Goal: Task Accomplishment & Management: Use online tool/utility

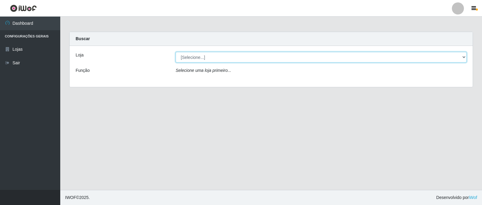
click at [286, 56] on select "[Selecione...] Queiroz Atacadão - Catolé do Rocha" at bounding box center [321, 57] width 291 height 11
select select "500"
click at [176, 52] on select "[Selecione...] Queiroz Atacadão - Catolé do Rocha" at bounding box center [321, 57] width 291 height 11
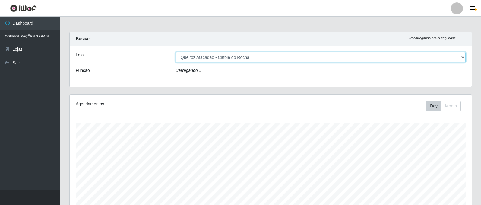
scroll to position [125, 402]
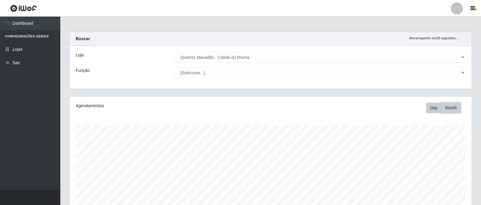
click at [447, 110] on button "Month" at bounding box center [451, 108] width 20 height 11
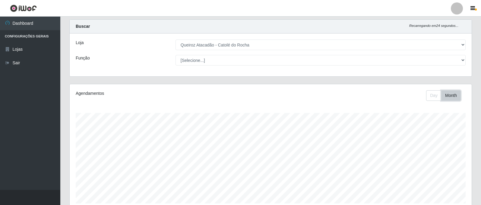
scroll to position [0, 0]
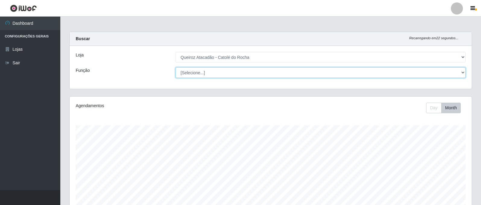
click at [446, 76] on select "[Selecione...] Embalador Embalador + Embalador ++ Repositor Repositor + Reposit…" at bounding box center [320, 72] width 290 height 11
click at [175, 67] on select "[Selecione...] Embalador Embalador + Embalador ++ Repositor Repositor + Reposit…" at bounding box center [320, 72] width 290 height 11
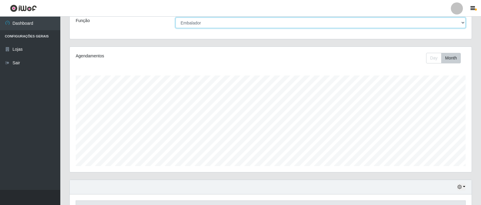
scroll to position [28, 0]
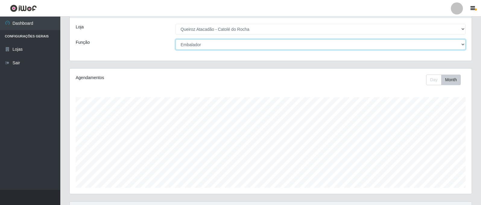
click at [456, 46] on select "[Selecione...] Embalador Embalador + Embalador ++ Repositor Repositor + Reposit…" at bounding box center [320, 44] width 290 height 11
click at [175, 39] on select "[Selecione...] Embalador Embalador + Embalador ++ Repositor Repositor + Reposit…" at bounding box center [320, 44] width 290 height 11
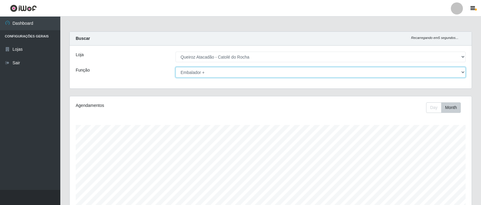
scroll to position [0, 0]
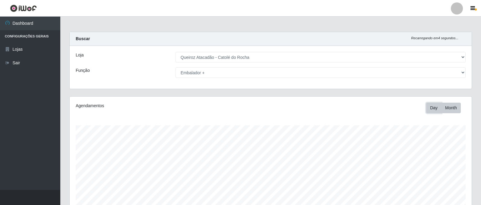
click at [430, 112] on button "Day" at bounding box center [433, 108] width 15 height 11
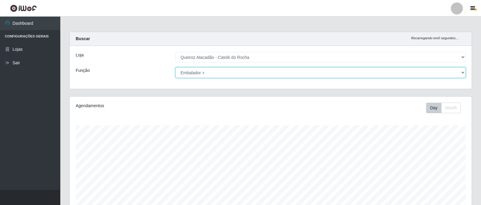
click at [236, 72] on select "[Selecione...] Embalador Embalador + Embalador ++ Repositor Repositor + Reposit…" at bounding box center [320, 72] width 290 height 11
click at [175, 67] on select "[Selecione...] Embalador Embalador + Embalador ++ Repositor Repositor + Reposit…" at bounding box center [320, 72] width 290 height 11
click at [277, 70] on select "[Selecione...] Embalador Embalador + Embalador ++ Repositor Repositor + Reposit…" at bounding box center [320, 72] width 290 height 11
select select "71"
click at [175, 67] on select "[Selecione...] Embalador Embalador + Embalador ++ Repositor Repositor + Reposit…" at bounding box center [320, 72] width 290 height 11
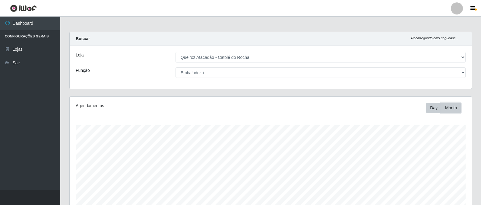
click at [451, 111] on button "Month" at bounding box center [451, 108] width 20 height 11
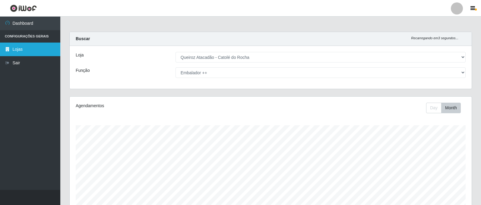
click at [17, 49] on link "Lojas" at bounding box center [30, 50] width 60 height 14
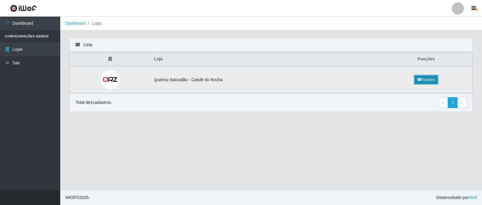
click at [426, 83] on link "Funções" at bounding box center [426, 79] width 23 height 8
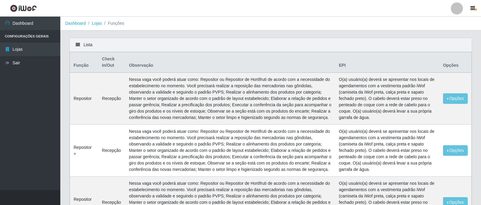
click at [459, 11] on div at bounding box center [457, 8] width 12 height 12
click at [451, 52] on button "Sair" at bounding box center [445, 47] width 54 height 12
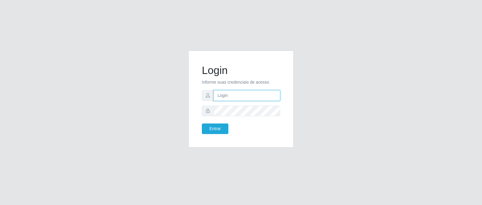
click at [266, 98] on input "text" at bounding box center [247, 95] width 67 height 11
click at [202, 123] on button "Entrar" at bounding box center [215, 128] width 27 height 11
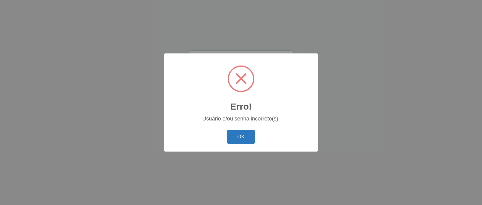
click at [242, 136] on button "OK" at bounding box center [241, 137] width 28 height 14
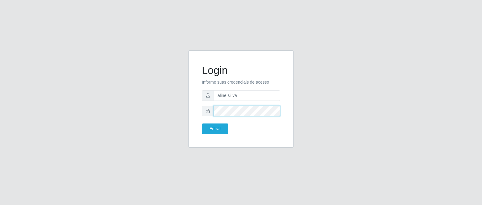
click at [205, 111] on div at bounding box center [241, 111] width 78 height 11
click at [202, 123] on button "Entrar" at bounding box center [215, 128] width 27 height 11
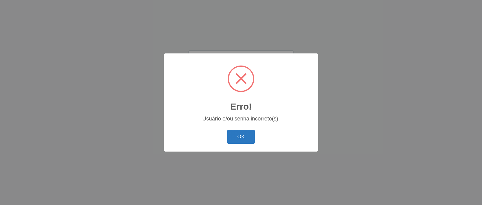
click at [241, 138] on button "OK" at bounding box center [241, 137] width 28 height 14
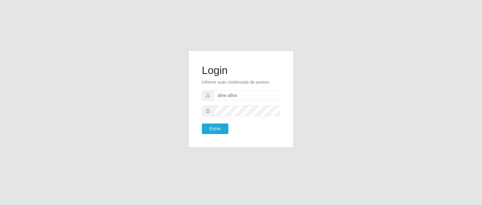
click at [258, 101] on form "Login Informe suas credenciais de acesso aline.sillva Entrar" at bounding box center [241, 99] width 78 height 70
click at [259, 97] on input "aline.sillva" at bounding box center [247, 95] width 67 height 11
drag, startPoint x: 263, startPoint y: 94, endPoint x: 236, endPoint y: 96, distance: 26.9
click at [236, 96] on input "aline.sillvaAline1012*." at bounding box center [247, 95] width 67 height 11
click at [202, 109] on div at bounding box center [241, 111] width 78 height 11
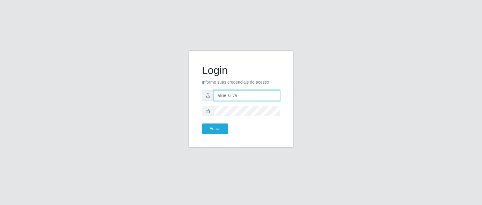
drag, startPoint x: 263, startPoint y: 92, endPoint x: 191, endPoint y: 94, distance: 72.7
click at [191, 94] on div "Login Informe suas credenciais de acesso aline.sillva Entrar" at bounding box center [241, 98] width 106 height 97
click at [202, 123] on button "Entrar" at bounding box center [215, 128] width 27 height 11
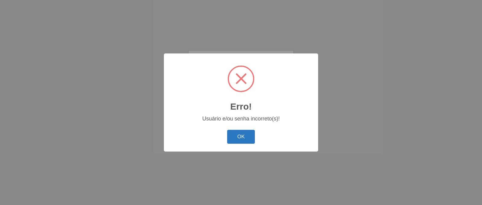
click at [245, 139] on button "OK" at bounding box center [241, 137] width 28 height 14
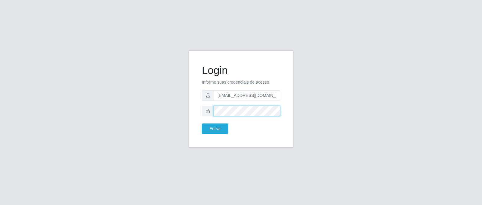
click at [202, 123] on button "Entrar" at bounding box center [215, 128] width 27 height 11
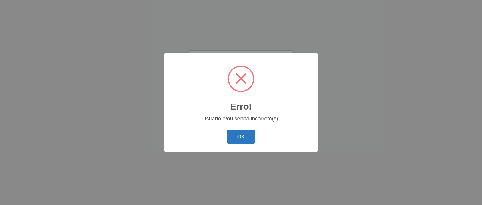
click at [248, 140] on button "OK" at bounding box center [241, 137] width 28 height 14
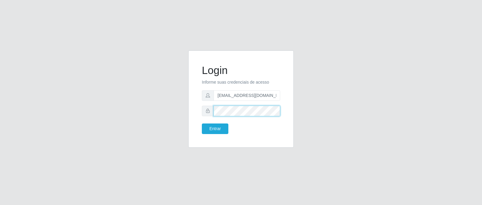
click at [202, 123] on button "Entrar" at bounding box center [215, 128] width 27 height 11
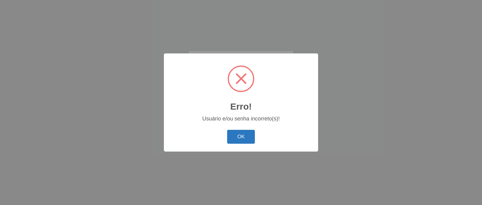
click at [248, 139] on button "OK" at bounding box center [241, 137] width 28 height 14
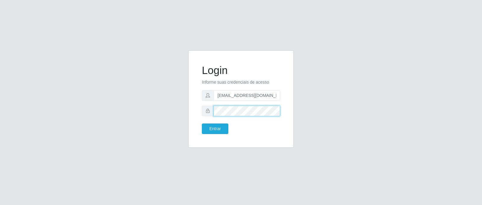
click at [169, 121] on div "Login Informe suas credenciais de acesso [EMAIL_ADDRESS][DOMAIN_NAME] Entrar" at bounding box center [241, 102] width 344 height 104
click at [202, 123] on button "Entrar" at bounding box center [215, 128] width 27 height 11
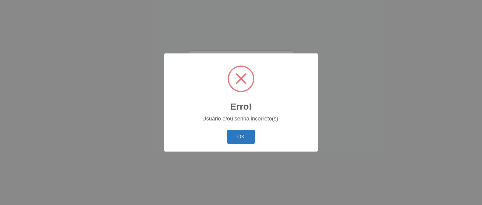
click at [245, 133] on button "OK" at bounding box center [241, 137] width 28 height 14
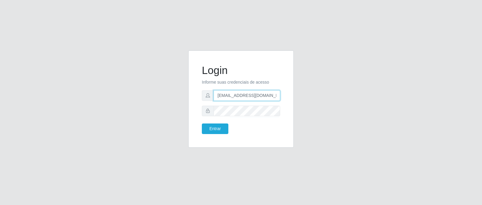
click at [260, 93] on input "[EMAIL_ADDRESS][DOMAIN_NAME]" at bounding box center [247, 95] width 67 height 11
type input "[EMAIL_ADDRESS][DOMAIN_NAME]"
click at [182, 119] on div "Login Informe suas credenciais de acesso [PERSON_NAME][EMAIL_ADDRESS][DOMAIN_NA…" at bounding box center [241, 102] width 344 height 104
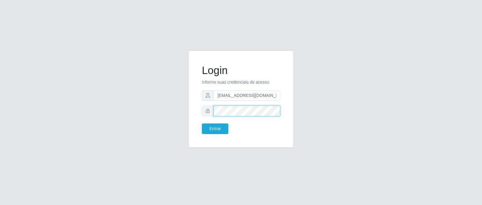
click at [202, 123] on button "Entrar" at bounding box center [215, 128] width 27 height 11
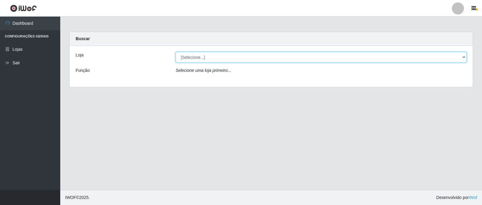
click at [465, 58] on select "[Selecione...] Queiroz Atacadão - Catolé do Rocha" at bounding box center [321, 57] width 291 height 11
select select "500"
click at [176, 52] on select "[Selecione...] Queiroz Atacadão - Catolé do Rocha" at bounding box center [321, 57] width 291 height 11
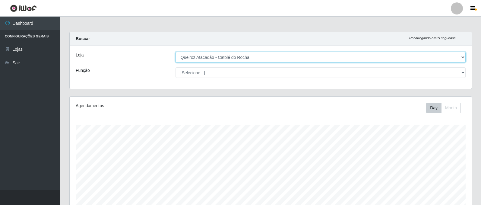
scroll to position [125, 402]
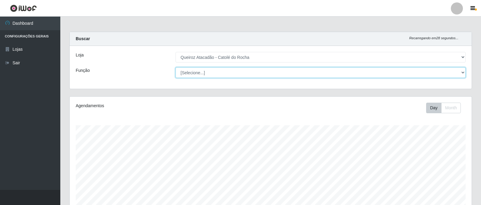
click at [362, 74] on select "[Selecione...] Embalador Embalador + Embalador ++ Repositor Repositor + Reposit…" at bounding box center [320, 72] width 290 height 11
click at [175, 67] on select "[Selecione...] Embalador Embalador + Embalador ++ Repositor Repositor + Reposit…" at bounding box center [320, 72] width 290 height 11
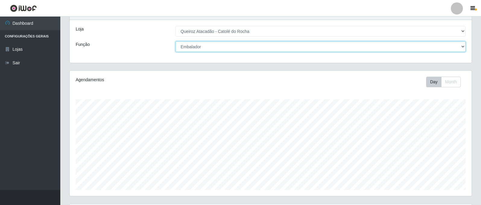
scroll to position [0, 0]
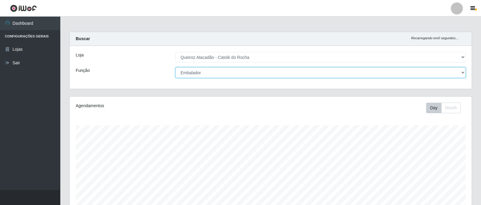
click at [277, 74] on select "[Selecione...] Embalador Embalador + Embalador ++ Repositor Repositor + Reposit…" at bounding box center [320, 72] width 290 height 11
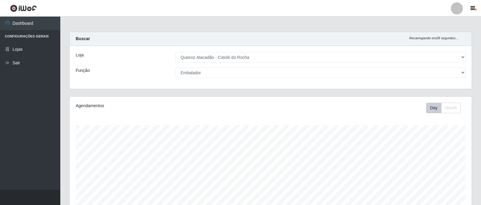
click at [280, 64] on div "Loja [Selecione...] Queiroz Atacadão - Catolé do Rocha Função [Selecione...] Em…" at bounding box center [271, 67] width 402 height 43
click at [454, 109] on button "Month" at bounding box center [451, 108] width 20 height 11
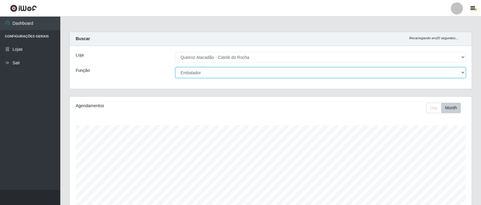
click at [244, 75] on select "[Selecione...] Embalador Embalador + Embalador ++ Repositor Repositor + Reposit…" at bounding box center [320, 72] width 290 height 11
select select "70"
click at [175, 67] on select "[Selecione...] Embalador Embalador + Embalador ++ Repositor Repositor + Reposit…" at bounding box center [320, 72] width 290 height 11
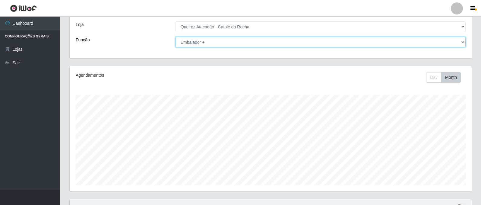
scroll to position [28, 0]
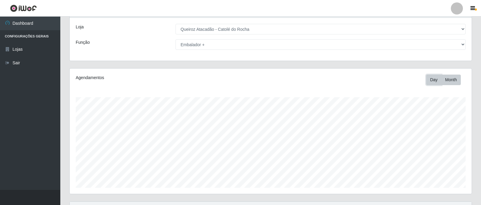
click at [429, 79] on button "Day" at bounding box center [433, 79] width 15 height 11
click at [455, 80] on button "Month" at bounding box center [451, 79] width 20 height 11
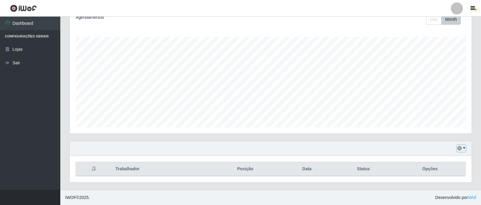
click at [464, 147] on button "button" at bounding box center [461, 148] width 8 height 7
click at [459, 124] on button "1 Semana" at bounding box center [442, 125] width 48 height 13
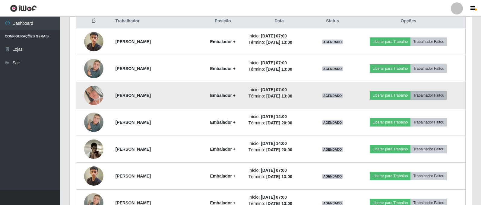
scroll to position [115, 0]
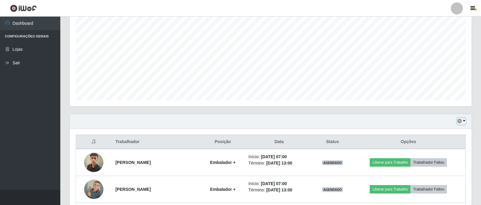
click at [463, 122] on button "button" at bounding box center [461, 121] width 8 height 7
click at [444, 144] on button "1 dia" at bounding box center [442, 144] width 48 height 13
click at [463, 122] on button "button" at bounding box center [461, 121] width 8 height 7
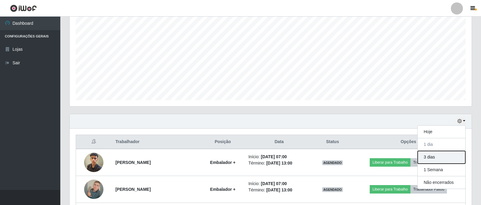
click at [457, 158] on button "3 dias" at bounding box center [442, 157] width 48 height 13
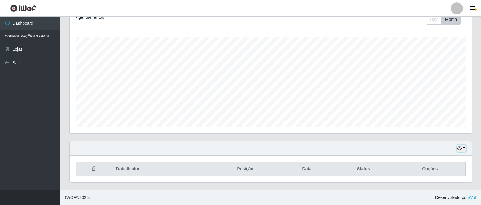
click at [465, 148] on button "button" at bounding box center [461, 148] width 8 height 7
click at [448, 126] on button "1 Semana" at bounding box center [442, 125] width 48 height 13
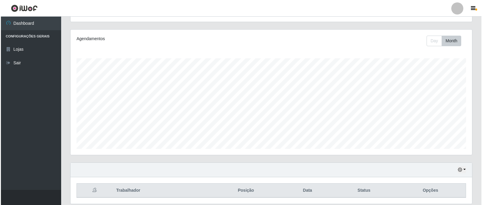
scroll to position [0, 0]
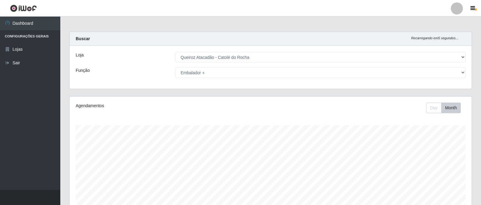
click at [457, 11] on div at bounding box center [457, 8] width 12 height 12
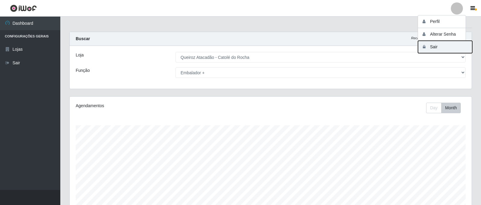
click at [446, 51] on button "Sair" at bounding box center [445, 47] width 54 height 12
